Goal: Information Seeking & Learning: Find specific fact

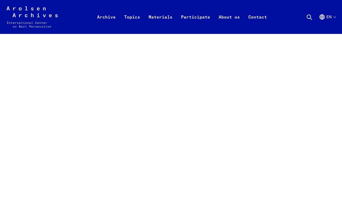
click at [309, 15] on use at bounding box center [309, 17] width 5 height 5
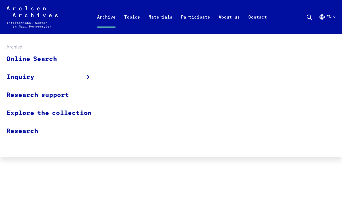
click at [108, 17] on link "Archive" at bounding box center [106, 23] width 27 height 21
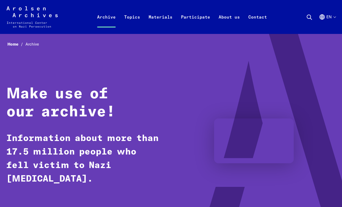
click at [54, 58] on div "Home Archive Make use of our archive! Information about more than 17.5 million …" at bounding box center [170, 134] width 329 height 188
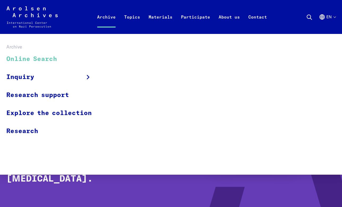
click at [46, 58] on link "Online Search" at bounding box center [52, 59] width 92 height 18
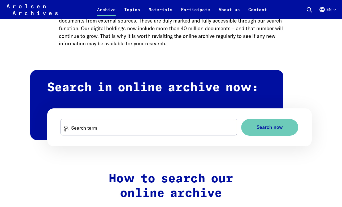
scroll to position [268, 0]
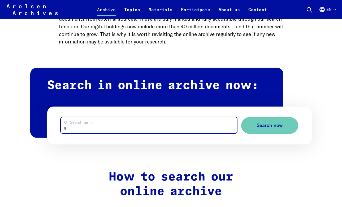
click at [88, 124] on input "Search term" at bounding box center [149, 125] width 176 height 16
type input "*******"
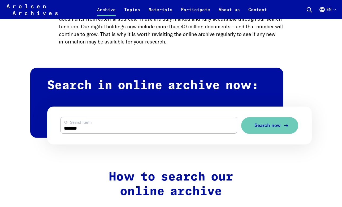
click at [257, 121] on button "Search now" at bounding box center [269, 125] width 57 height 17
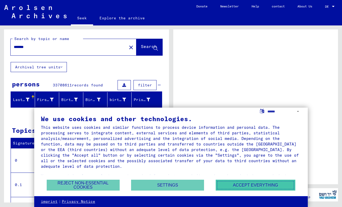
click at [243, 187] on font "Accept everything" at bounding box center [255, 185] width 45 height 5
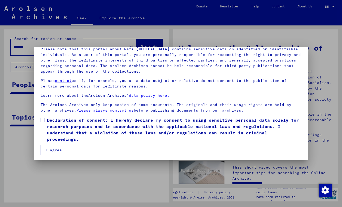
scroll to position [33, 0]
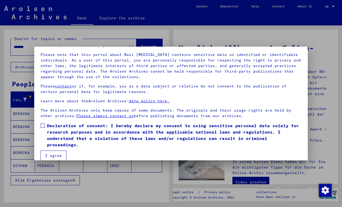
click at [44, 126] on span at bounding box center [43, 126] width 4 height 4
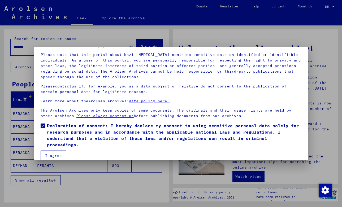
click at [52, 153] on font "I agree" at bounding box center [53, 155] width 17 height 5
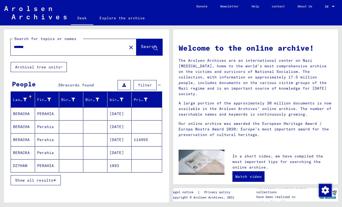
click at [47, 179] on font "Show all results" at bounding box center [34, 180] width 38 height 5
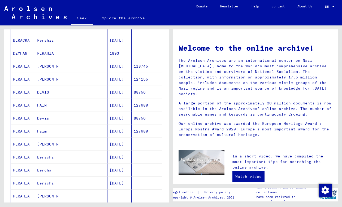
scroll to position [120, 0]
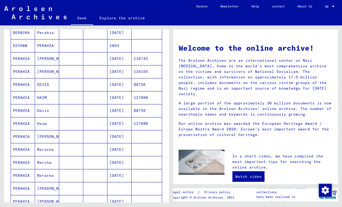
click at [23, 123] on font "PERAHIA" at bounding box center [21, 123] width 17 height 5
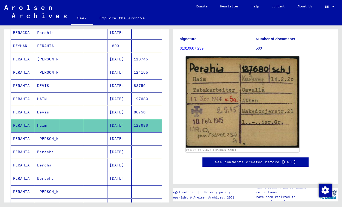
scroll to position [87, 0]
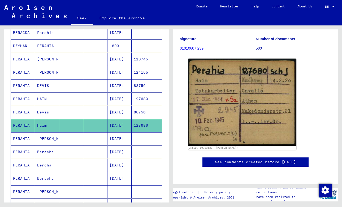
click at [215, 160] on font "See comments created before January 2022" at bounding box center [255, 162] width 81 height 5
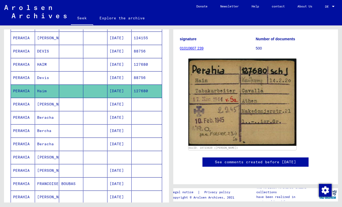
scroll to position [156, 0]
click at [45, 156] on font "Esther" at bounding box center [52, 157] width 31 height 5
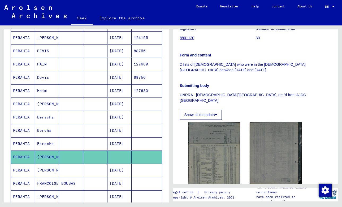
scroll to position [98, 0]
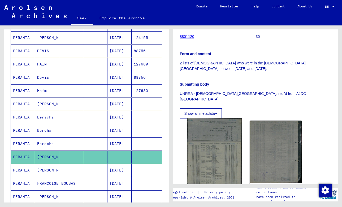
click at [210, 161] on img at bounding box center [214, 165] width 55 height 92
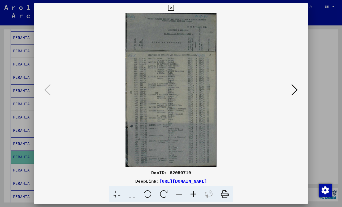
click at [170, 10] on icon at bounding box center [171, 8] width 6 height 6
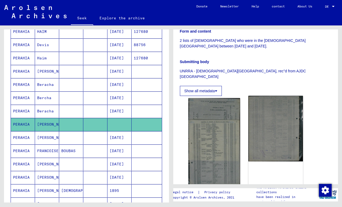
scroll to position [0, 0]
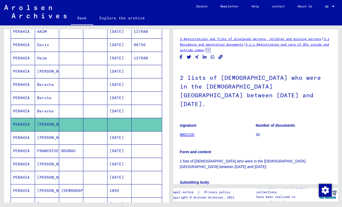
click at [219, 38] on font "3 Registrations and files of displaced persons, children and missing persons" at bounding box center [250, 39] width 141 height 4
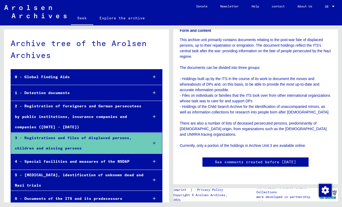
scroll to position [346, 0]
click at [155, 142] on icon at bounding box center [154, 143] width 3 height 4
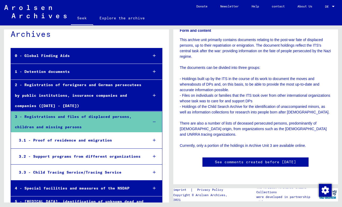
scroll to position [25, 0]
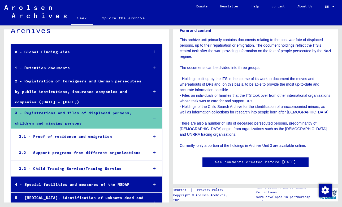
click at [151, 136] on div at bounding box center [154, 137] width 15 height 16
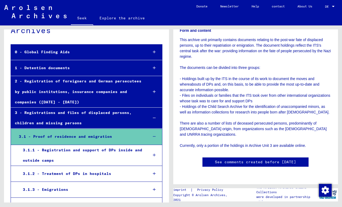
click at [154, 155] on icon at bounding box center [154, 155] width 3 height 4
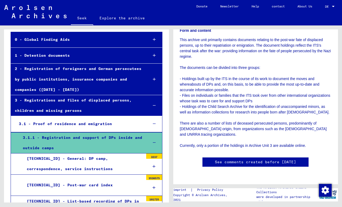
scroll to position [44, 0]
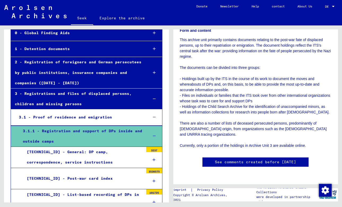
click at [106, 150] on font "3.1.1.0 - General: DP camp, correspondence, service instructions" at bounding box center [70, 157] width 86 height 15
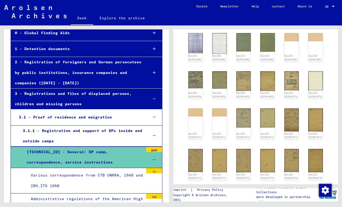
scroll to position [120, 0]
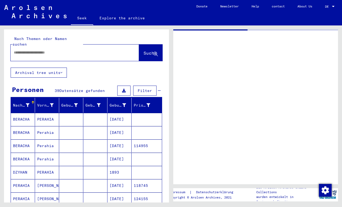
type input "********"
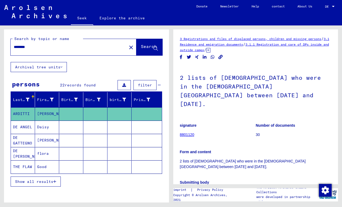
click at [128, 49] on mat-icon "close" at bounding box center [131, 47] width 6 height 6
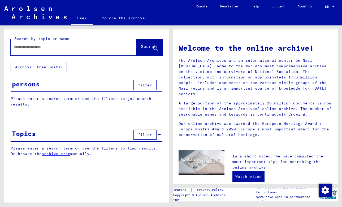
click at [96, 49] on input "text" at bounding box center [67, 47] width 107 height 6
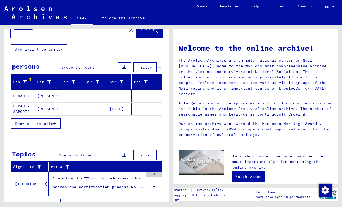
scroll to position [20, 0]
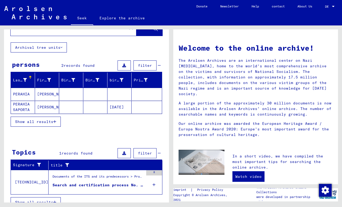
click at [47, 94] on font "Esther" at bounding box center [52, 94] width 31 height 5
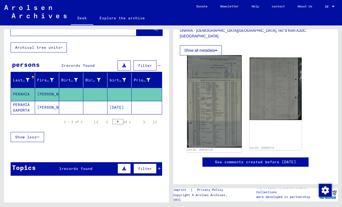
scroll to position [157, 0]
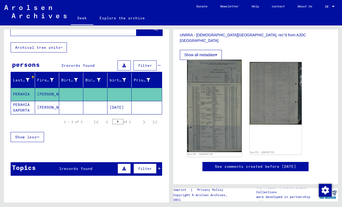
click at [216, 119] on img at bounding box center [214, 106] width 55 height 92
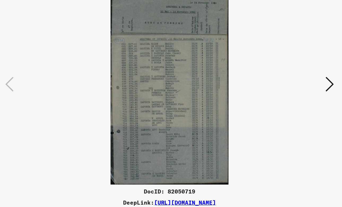
click at [102, 64] on img at bounding box center [171, 90] width 238 height 154
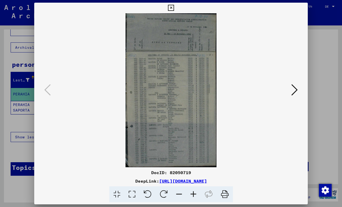
drag, startPoint x: 152, startPoint y: 182, endPoint x: 242, endPoint y: 2, distance: 200.7
click at [0, 0] on div "DocID: 82050719 DeepLink: https://collections.arolsen-archives.org/de/document/…" at bounding box center [171, 103] width 342 height 207
click at [170, 8] on icon at bounding box center [171, 8] width 6 height 6
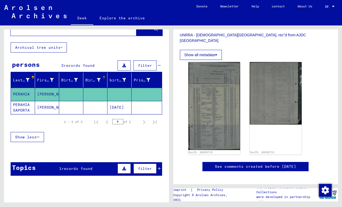
scroll to position [0, 0]
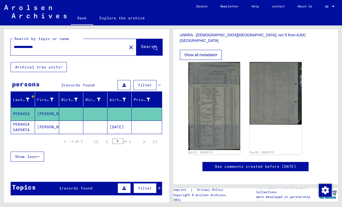
click at [21, 49] on input "**********" at bounding box center [69, 47] width 110 height 6
type input "**********"
click at [139, 41] on button "Search" at bounding box center [149, 47] width 26 height 16
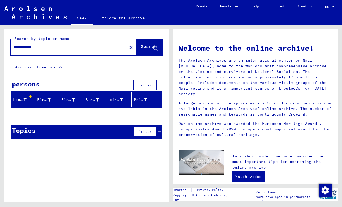
click at [28, 96] on div "Last name" at bounding box center [24, 100] width 22 height 8
click at [22, 102] on font "Last name" at bounding box center [23, 99] width 21 height 5
click at [84, 18] on font "Seek" at bounding box center [82, 18] width 10 height 5
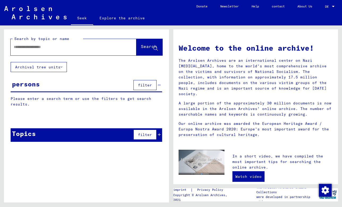
click at [85, 46] on input "text" at bounding box center [67, 47] width 107 height 6
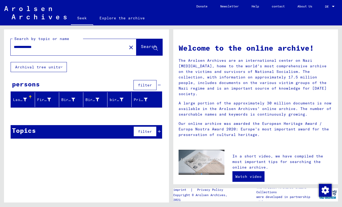
click at [18, 48] on input "**********" at bounding box center [67, 47] width 107 height 6
type input "**********"
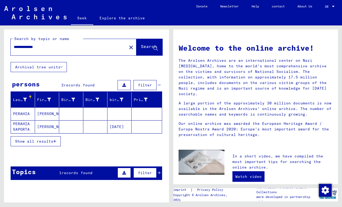
click at [47, 144] on button "Show all results" at bounding box center [36, 141] width 50 height 10
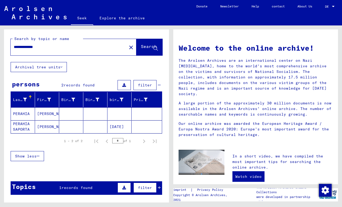
click at [26, 113] on font "PERAHIA" at bounding box center [21, 113] width 17 height 5
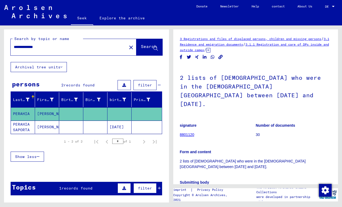
scroll to position [3, 0]
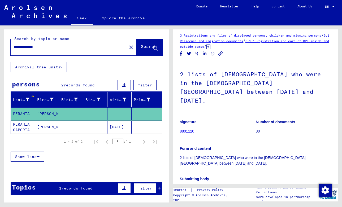
click at [191, 129] on font "8801120" at bounding box center [187, 131] width 15 height 4
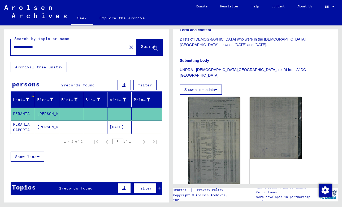
scroll to position [128, 0]
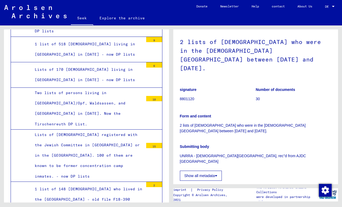
scroll to position [37, 0]
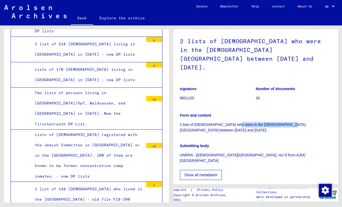
drag, startPoint x: 231, startPoint y: 116, endPoint x: 280, endPoint y: 116, distance: 49.4
click at [280, 123] on font "2 lists of Jews who were in the North African Refugee Center between May and No…" at bounding box center [243, 128] width 126 height 10
copy font "North African Refugee Center"
click at [236, 153] on font "UNRRA - North African Refugee Center, rec''d from AJDC Paris" at bounding box center [243, 158] width 126 height 10
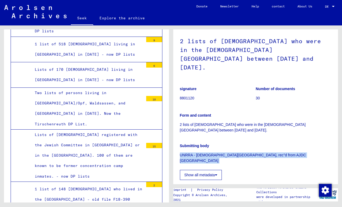
click at [236, 153] on font "UNRRA - North African Refugee Center, rec''d from AJDC Paris" at bounding box center [243, 158] width 126 height 10
drag, startPoint x: 180, startPoint y: 145, endPoint x: 246, endPoint y: 145, distance: 65.8
click at [246, 153] on font "UNRRA - North African Refugee Center, rec''d from AJDC Paris" at bounding box center [243, 158] width 126 height 10
copy font "UNRRA - North African Refugee Center,"
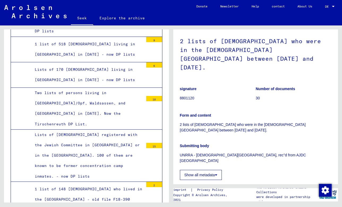
click at [251, 143] on p "Submitting body" at bounding box center [256, 146] width 152 height 6
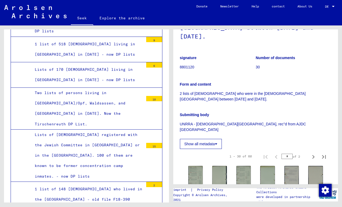
scroll to position [112, 0]
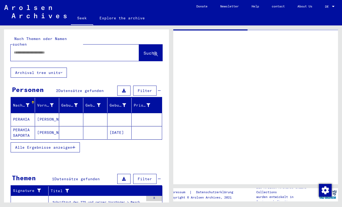
type input "********"
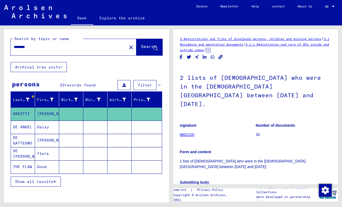
click at [50, 182] on font "Show all results" at bounding box center [34, 181] width 38 height 5
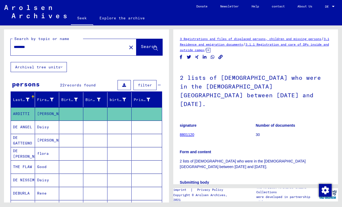
click at [60, 51] on div "********" at bounding box center [67, 47] width 113 height 12
click at [128, 46] on mat-icon "close" at bounding box center [131, 47] width 6 height 6
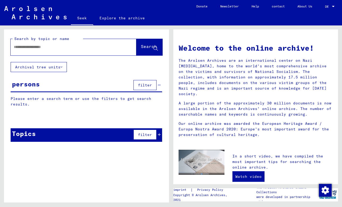
click at [102, 47] on input "text" at bounding box center [67, 47] width 107 height 6
click at [43, 19] on img at bounding box center [35, 12] width 62 height 13
